Goal: Find specific page/section: Find specific page/section

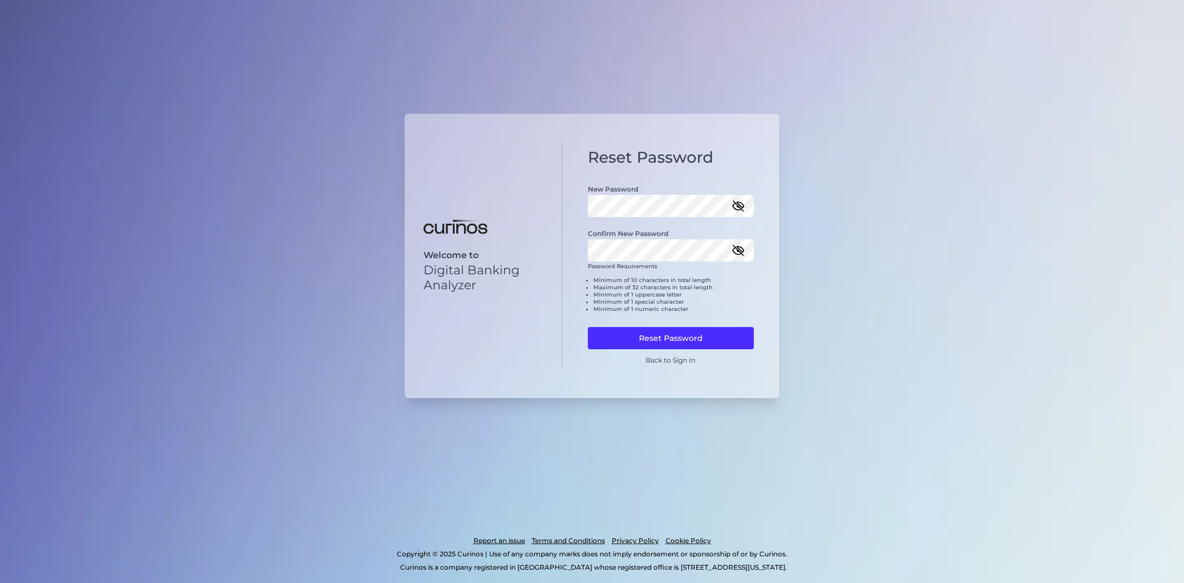
click at [732, 202] on icon "button" at bounding box center [738, 205] width 13 height 13
click at [742, 251] on icon "button" at bounding box center [738, 250] width 11 height 8
click at [714, 337] on button "Reset Password" at bounding box center [671, 338] width 167 height 22
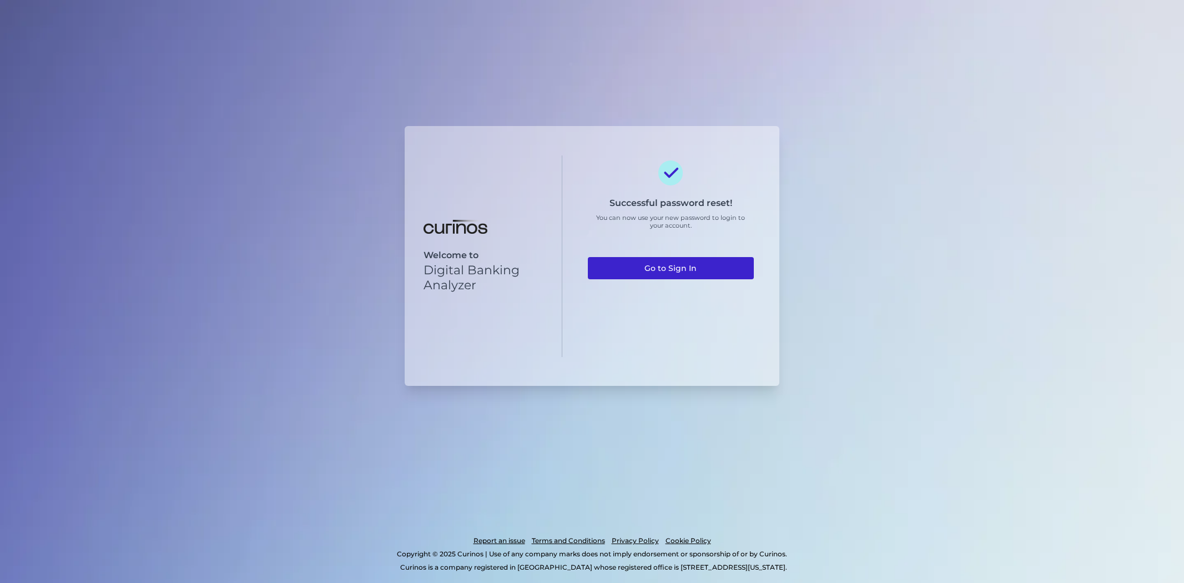
click at [708, 263] on link "Go to Sign In" at bounding box center [671, 268] width 167 height 22
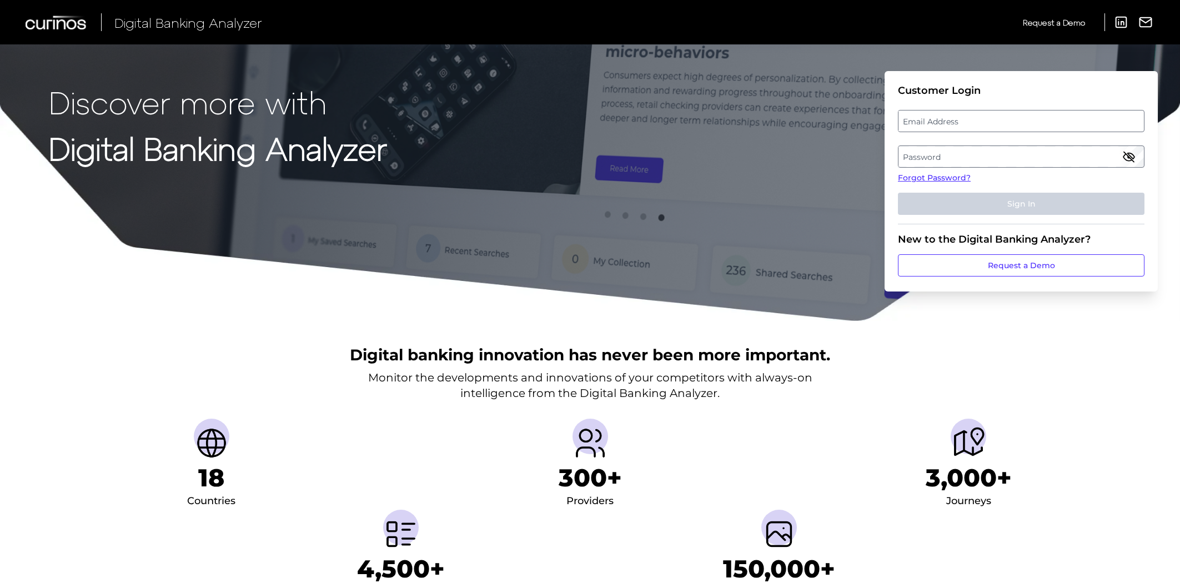
click at [924, 129] on label "Email Address" at bounding box center [1020, 121] width 245 height 20
click at [924, 129] on input "email" at bounding box center [1021, 121] width 246 height 22
click at [925, 120] on input "Email Address" at bounding box center [1021, 121] width 246 height 22
type input "christopher.sisto@chase.com"
click at [970, 154] on label "Password" at bounding box center [1020, 157] width 245 height 20
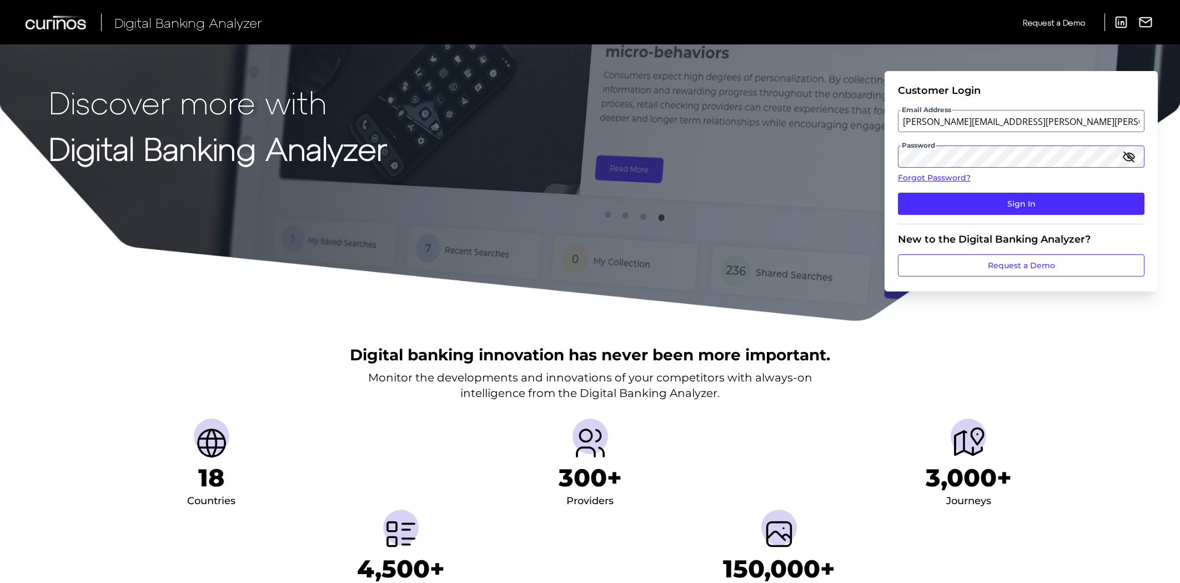
click at [898, 193] on button "Sign In" at bounding box center [1021, 204] width 246 height 22
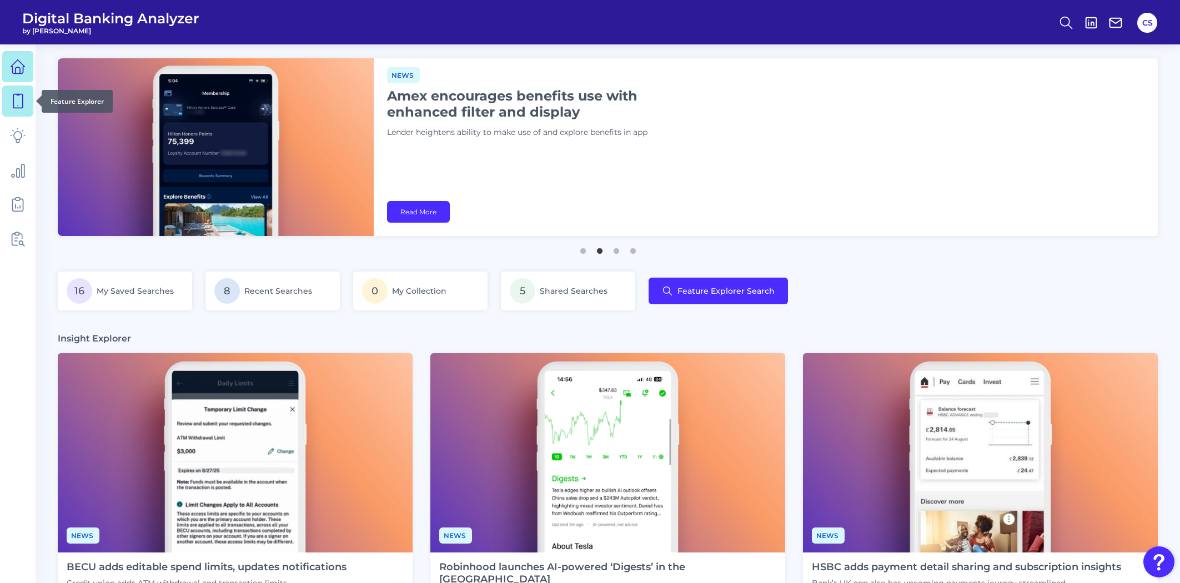
click at [17, 92] on link at bounding box center [17, 100] width 31 height 31
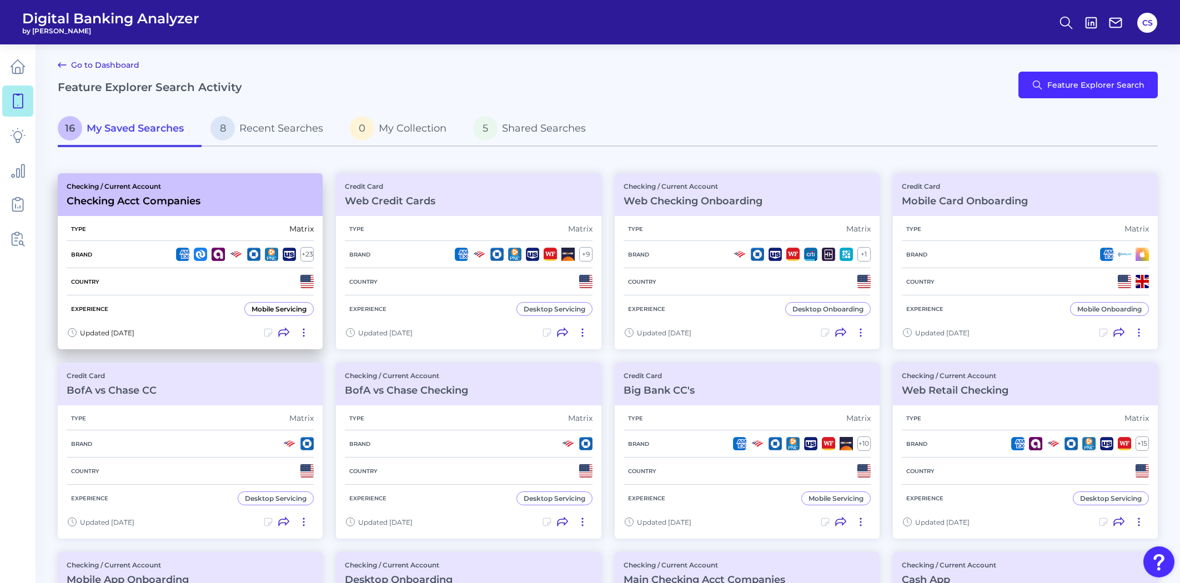
click at [103, 298] on div "Experience Mobile Servicing" at bounding box center [190, 308] width 247 height 27
